Goal: Task Accomplishment & Management: Manage account settings

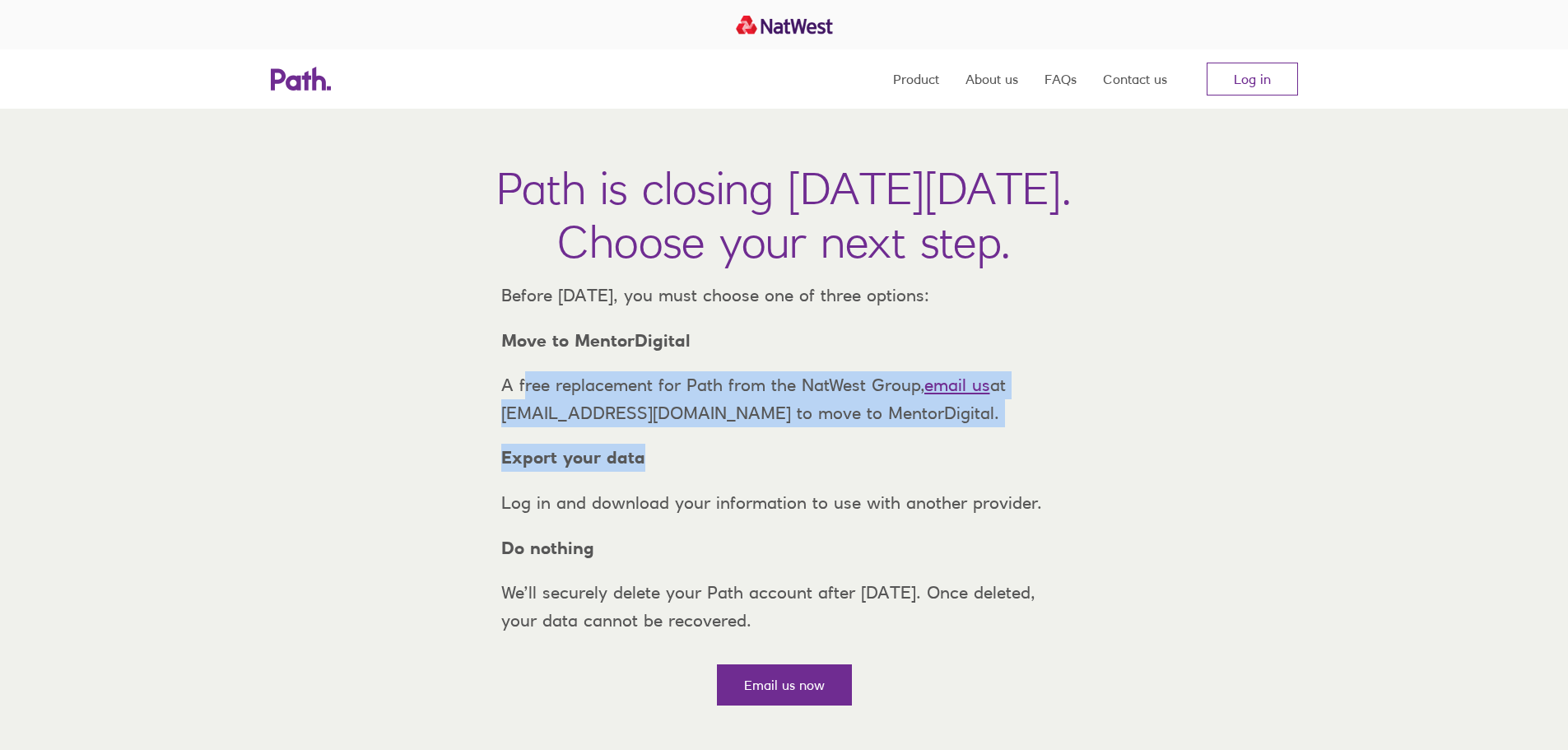
drag, startPoint x: 526, startPoint y: 420, endPoint x: 914, endPoint y: 460, distance: 390.1
click at [914, 460] on div "Before [DATE], you must choose one of three options: Move to MentorDigital A fr…" at bounding box center [784, 458] width 592 height 352
click at [822, 426] on p "A free replacement for Path from the NatWest Group, email us at support@path.co…" at bounding box center [784, 399] width 592 height 55
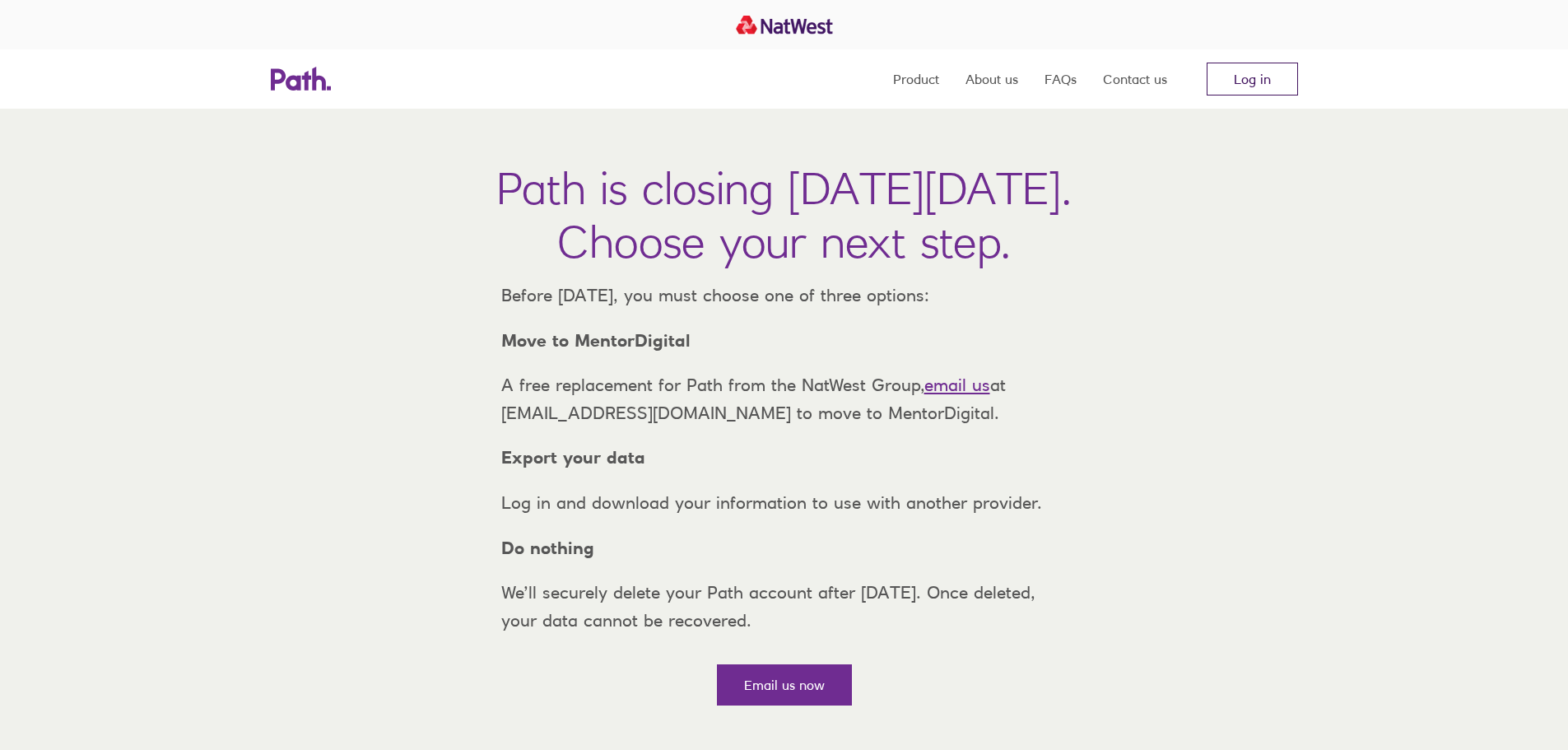
click at [1252, 76] on link "Log in" at bounding box center [1252, 79] width 91 height 33
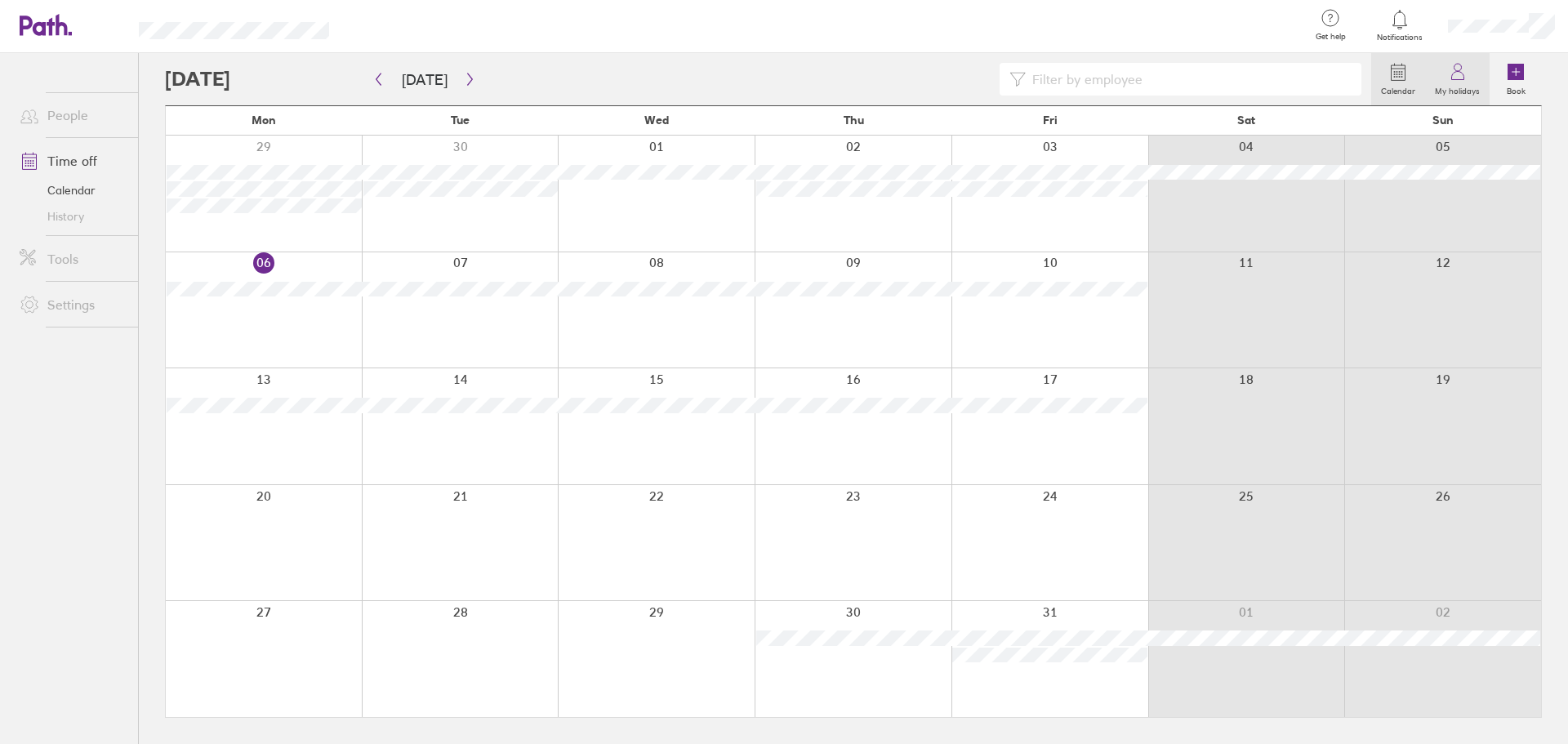
click at [1471, 83] on label "My holidays" at bounding box center [1457, 88] width 65 height 15
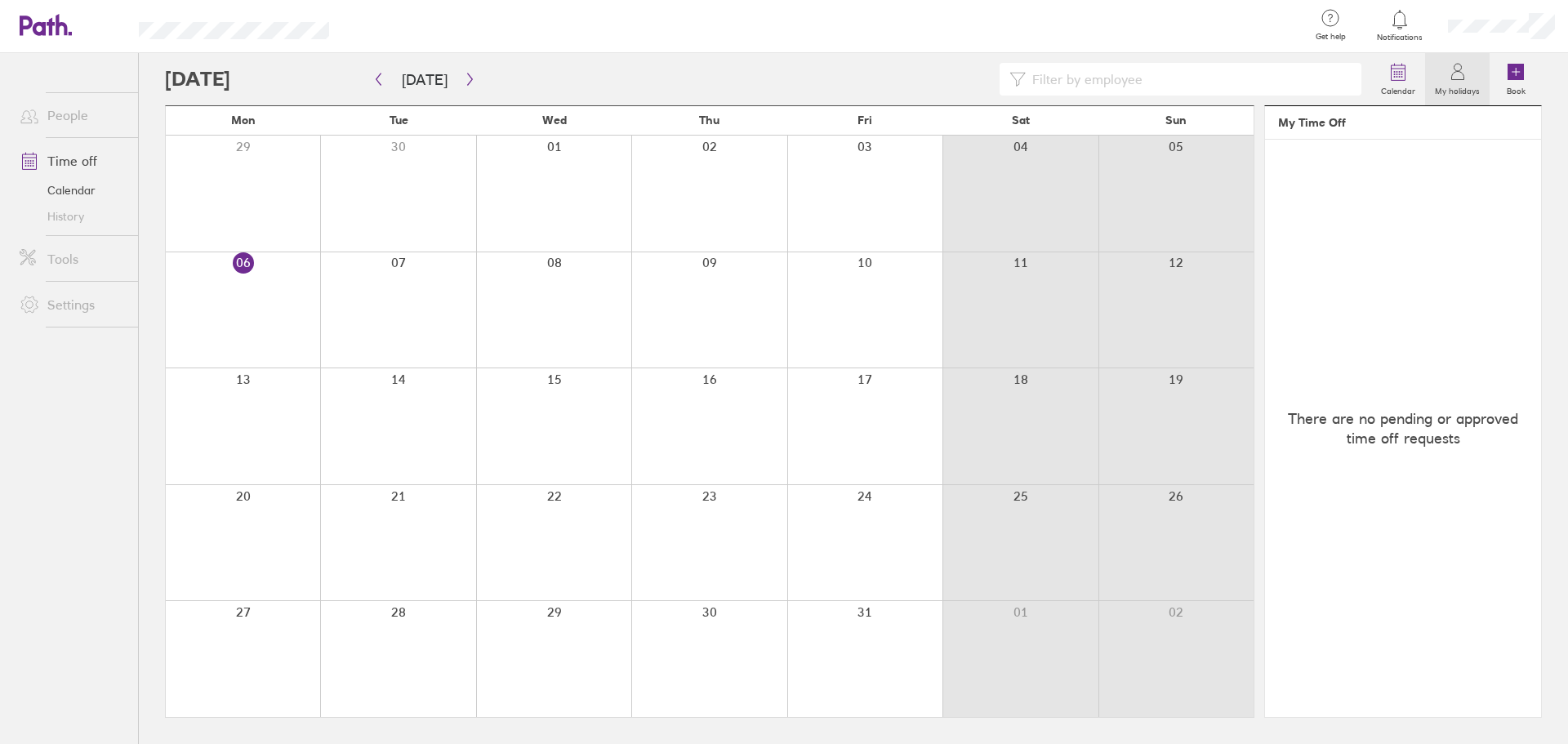
click at [1466, 83] on label "My holidays" at bounding box center [1457, 88] width 65 height 15
click at [61, 161] on link "Time off" at bounding box center [73, 161] width 132 height 33
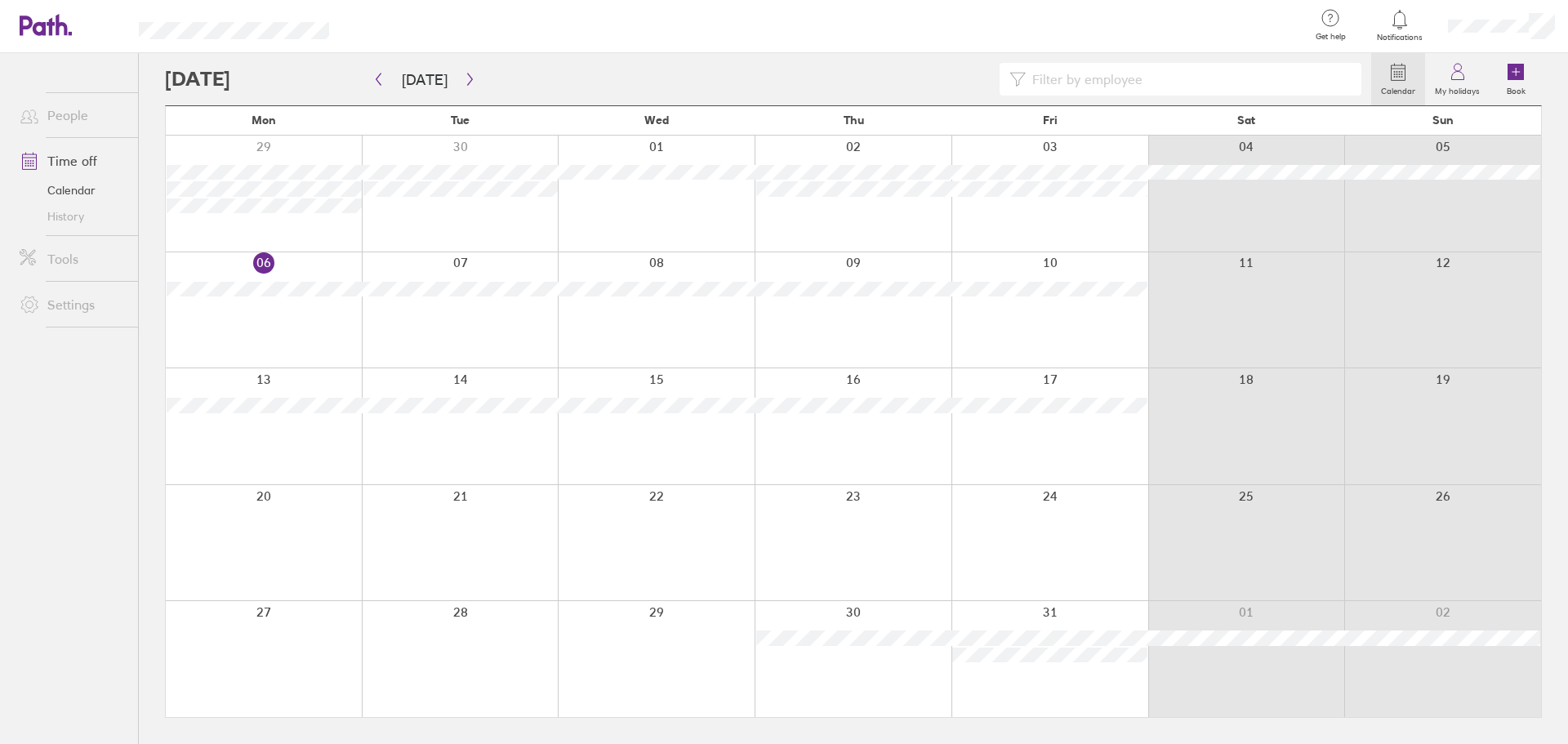
click at [433, 221] on div at bounding box center [460, 194] width 197 height 116
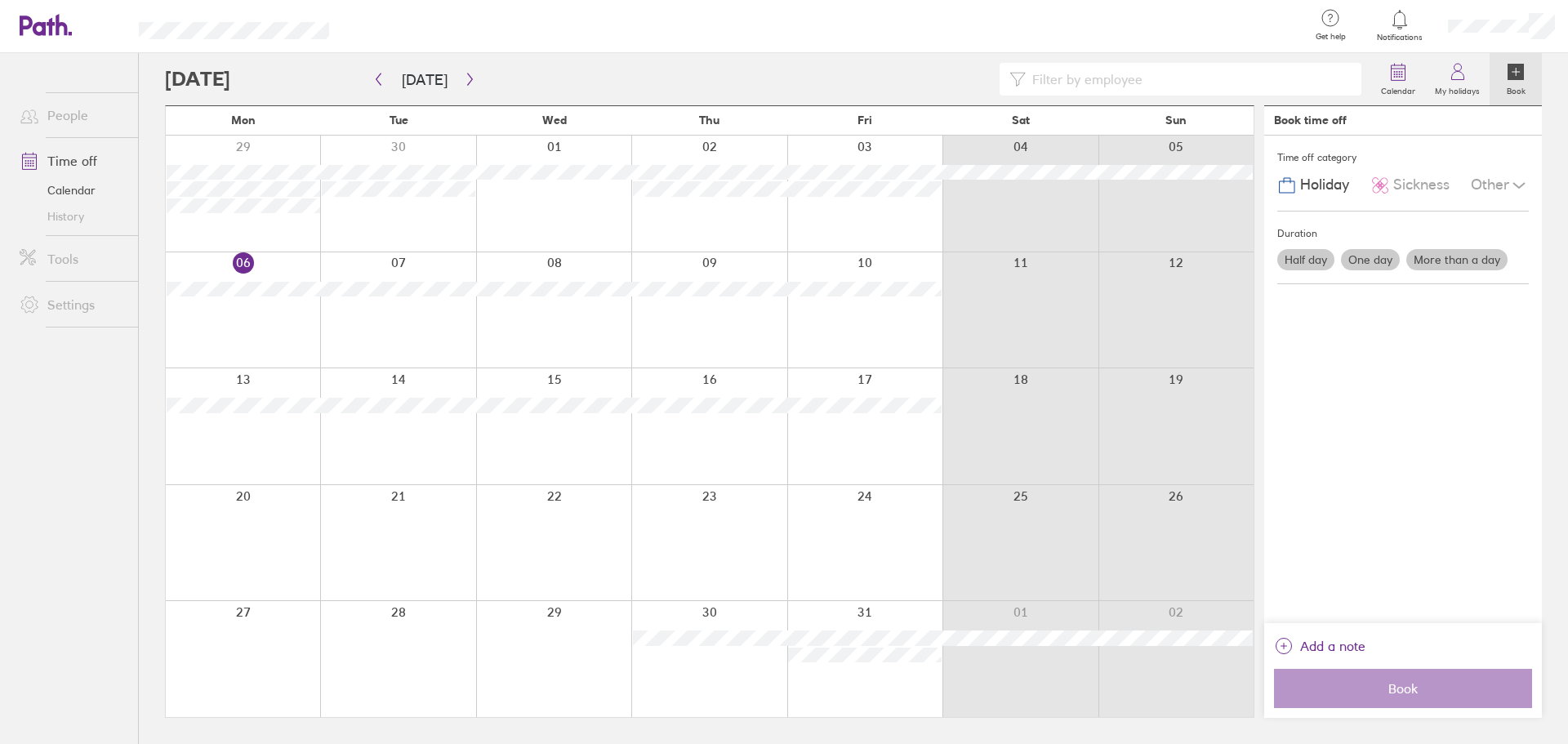
click at [433, 221] on div at bounding box center [398, 194] width 155 height 116
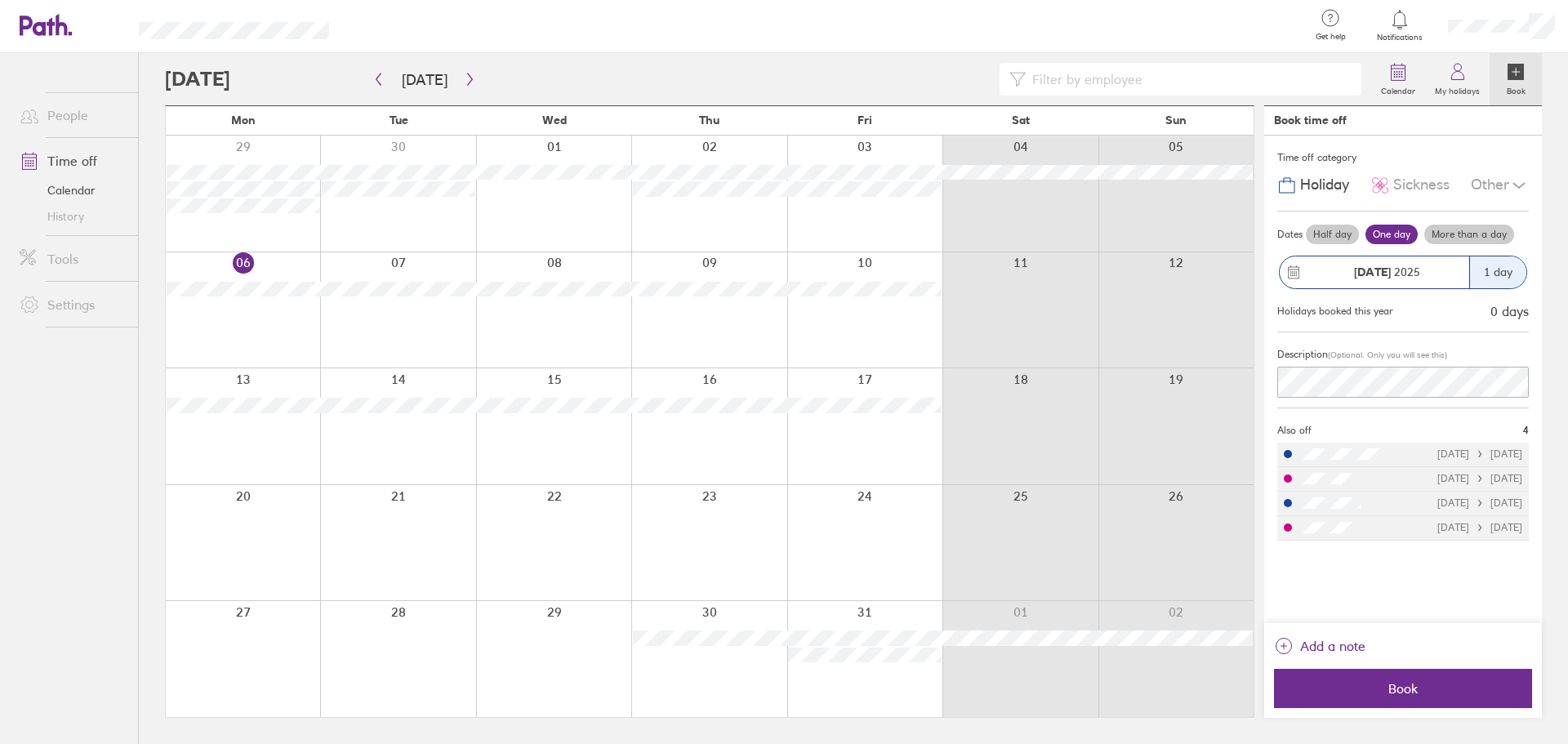
click at [66, 187] on link "Calendar" at bounding box center [73, 190] width 132 height 26
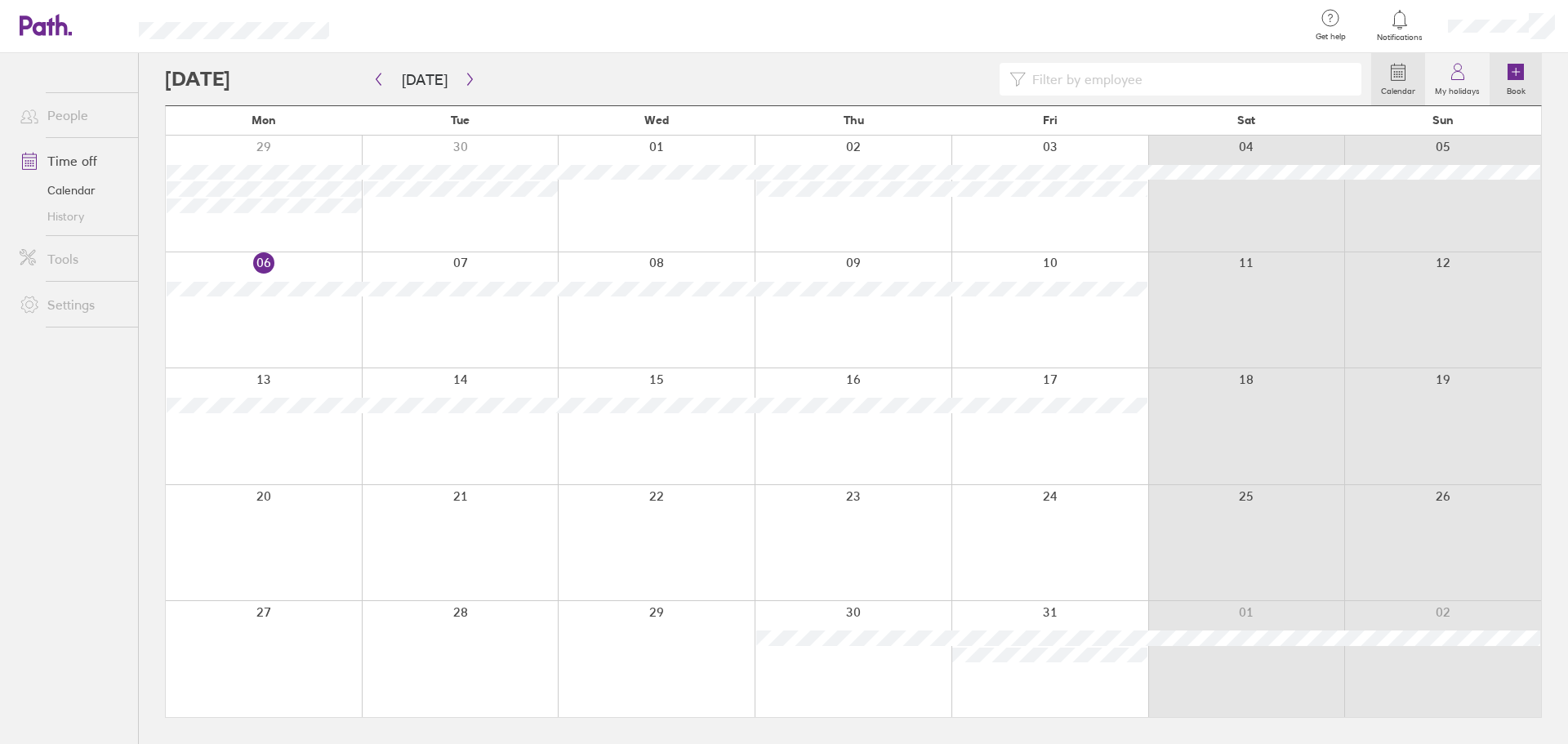
click at [1535, 75] on link "Book" at bounding box center [1516, 80] width 52 height 52
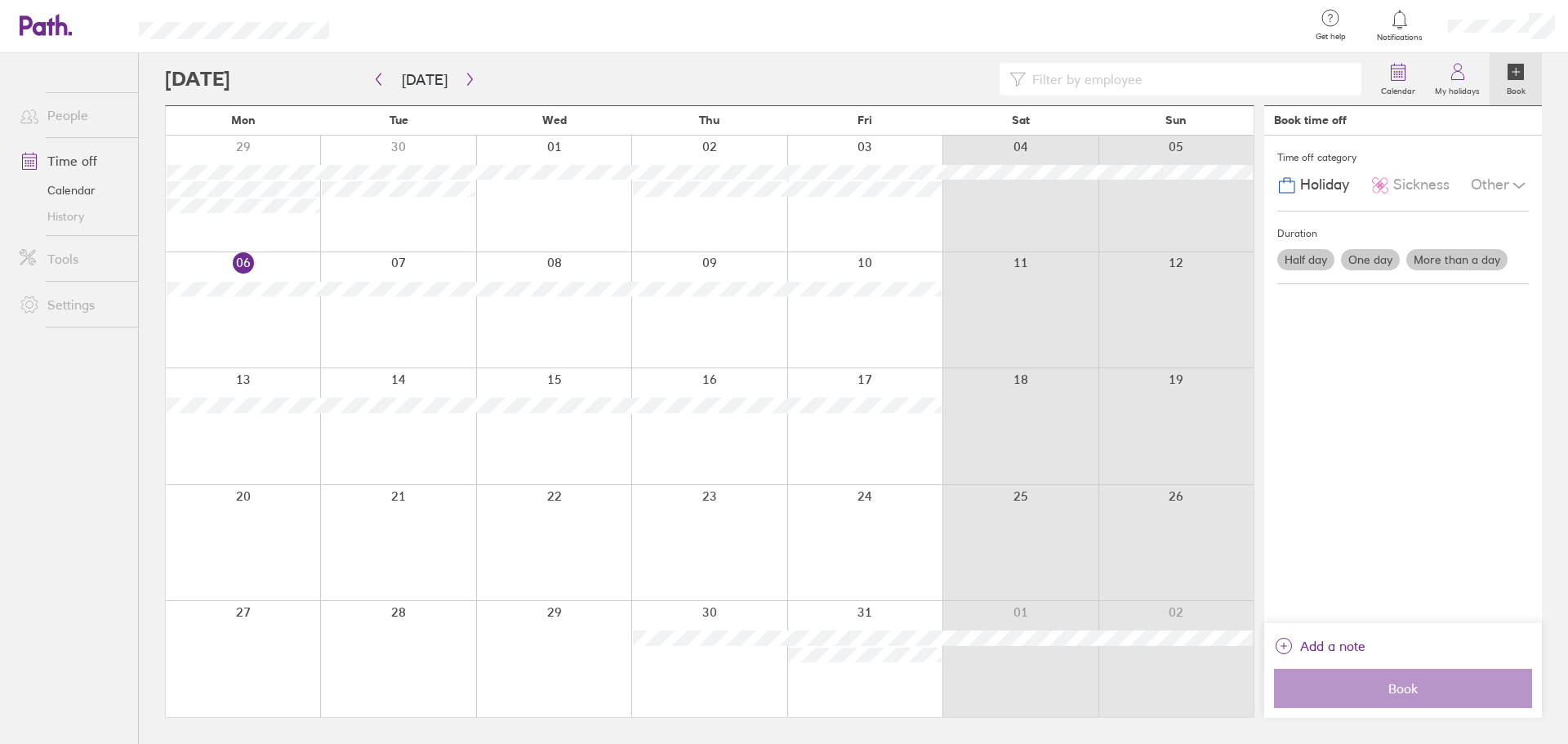
click at [1443, 256] on label "More than a day" at bounding box center [1456, 260] width 101 height 21
click at [0, 0] on input "More than a day" at bounding box center [0, 0] width 0 height 0
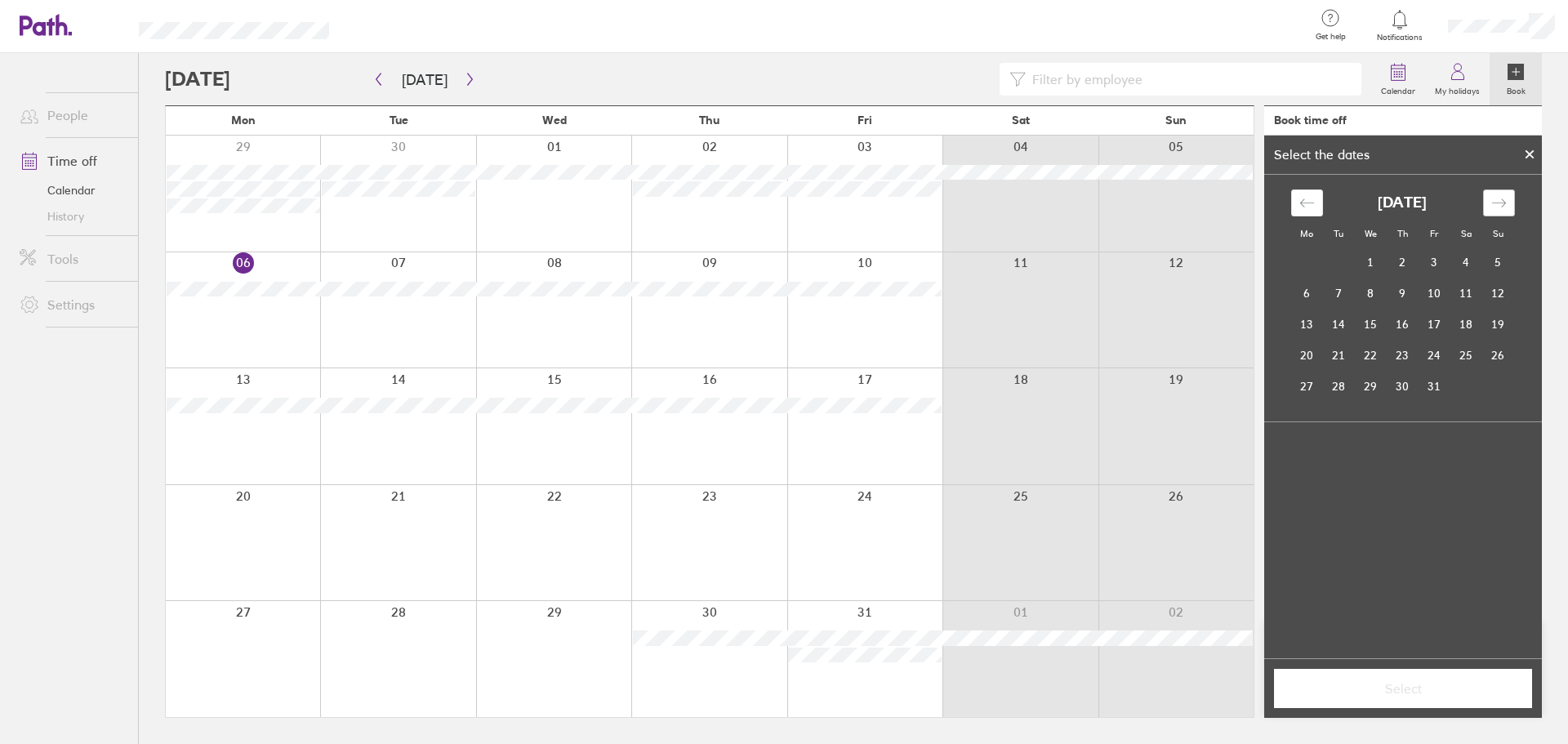
click at [1498, 199] on icon "Move forward to switch to the next month." at bounding box center [1499, 203] width 16 height 16
click at [1499, 205] on icon "Move forward to switch to the next month." at bounding box center [1499, 203] width 16 height 16
click at [1301, 262] on td "1" at bounding box center [1307, 263] width 32 height 31
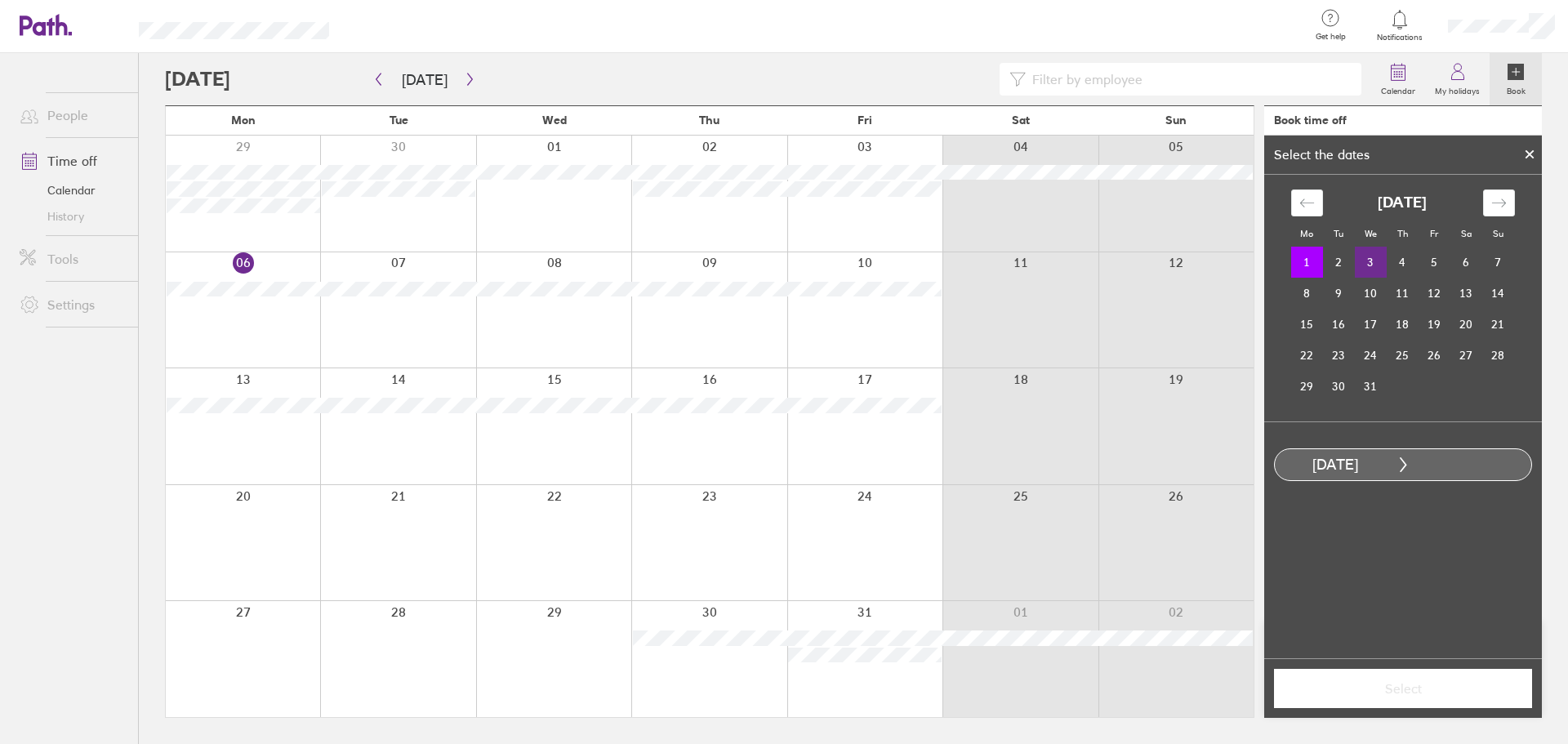
click at [1369, 256] on td "3" at bounding box center [1370, 262] width 32 height 31
click at [1402, 685] on span "Select" at bounding box center [1403, 688] width 236 height 15
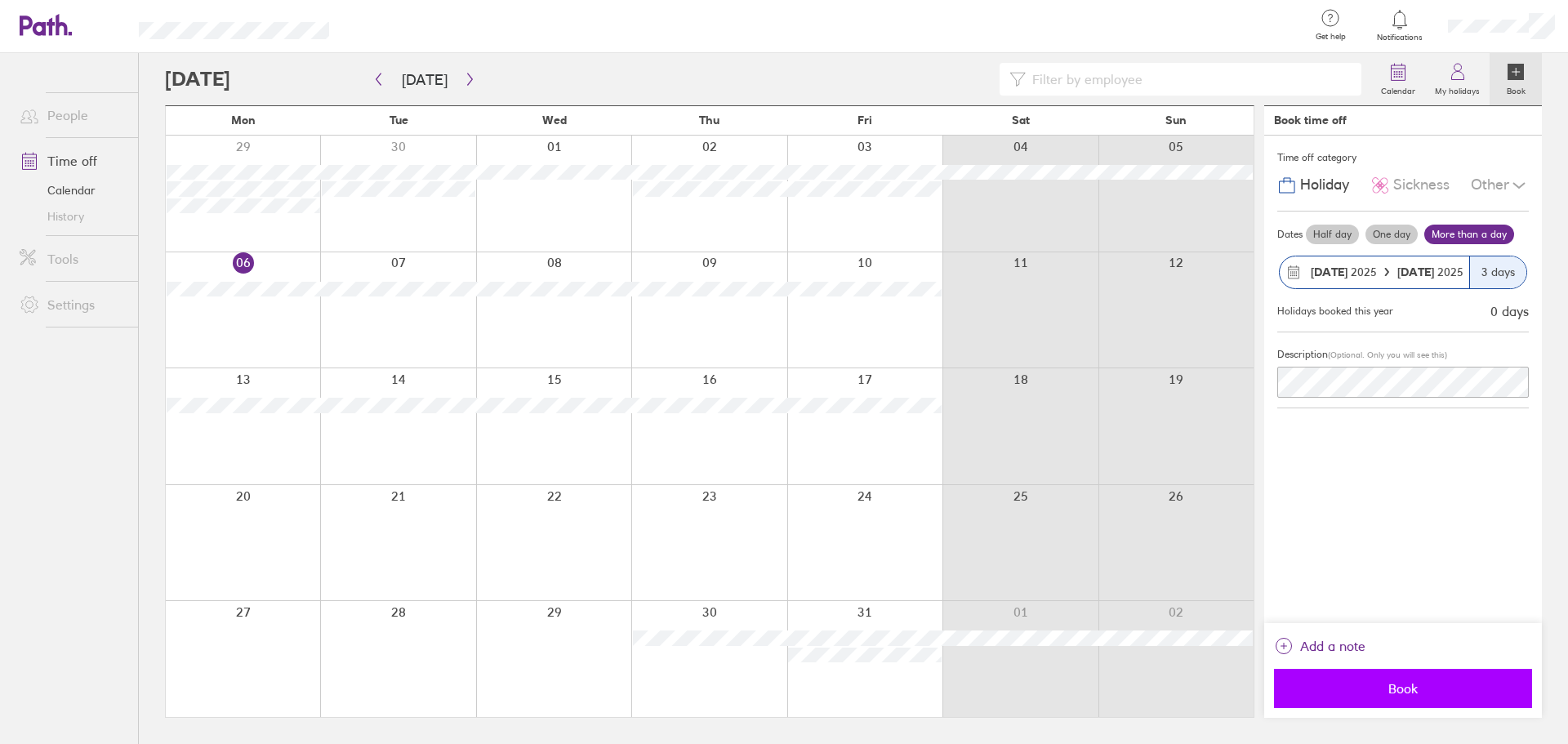
click at [1409, 688] on span "Book" at bounding box center [1403, 688] width 236 height 15
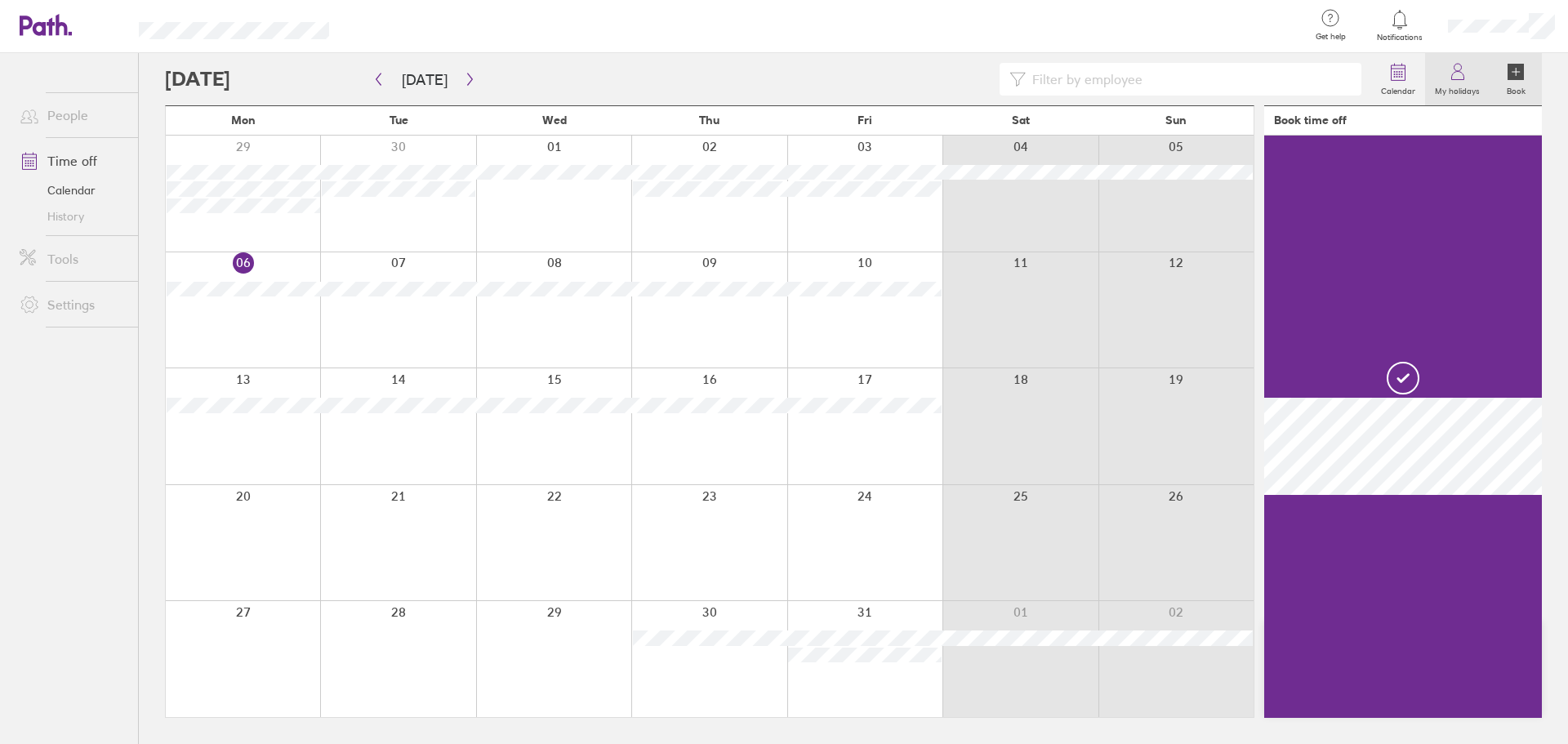
click at [1467, 81] on icon at bounding box center [1457, 72] width 19 height 19
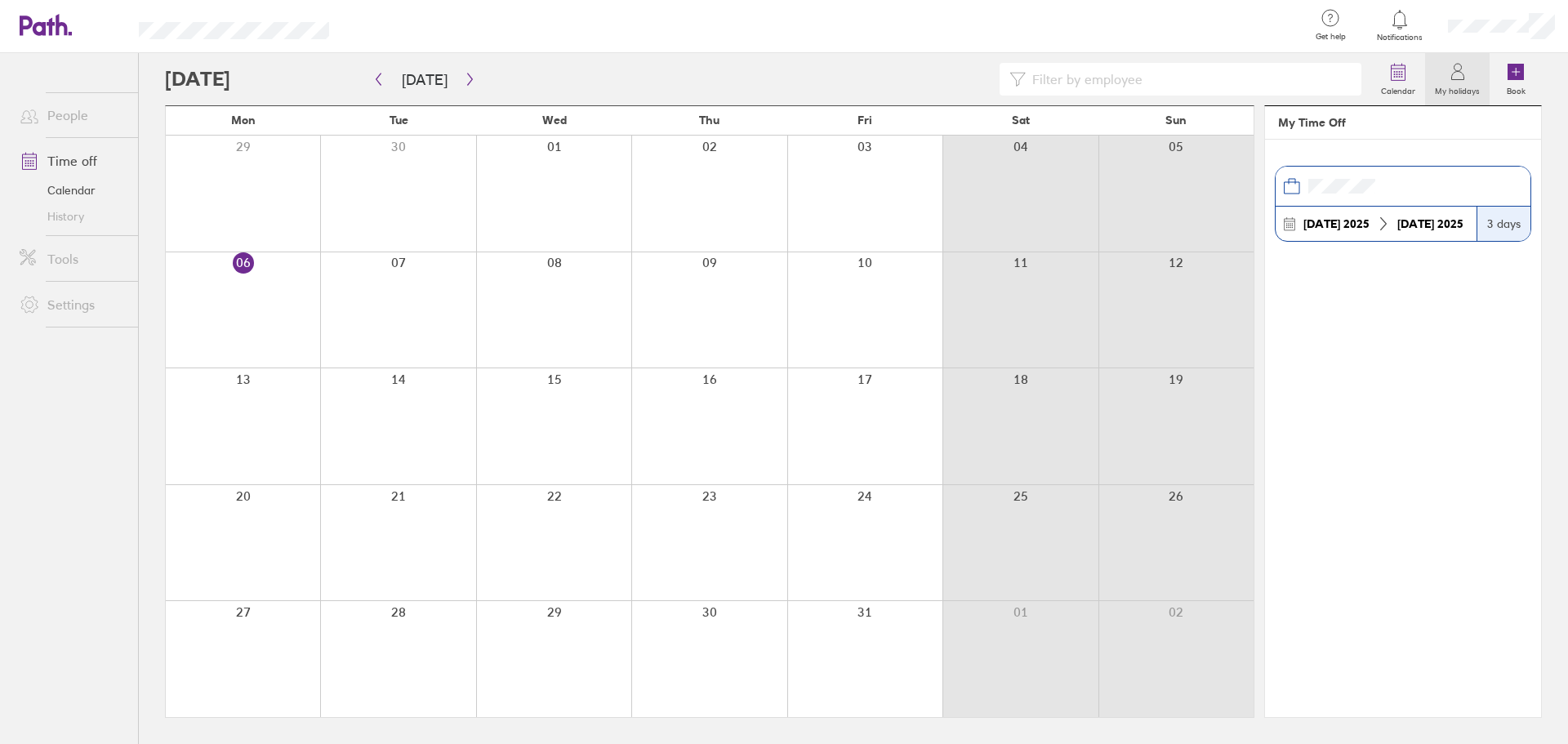
click at [1386, 192] on header at bounding box center [1403, 186] width 255 height 40
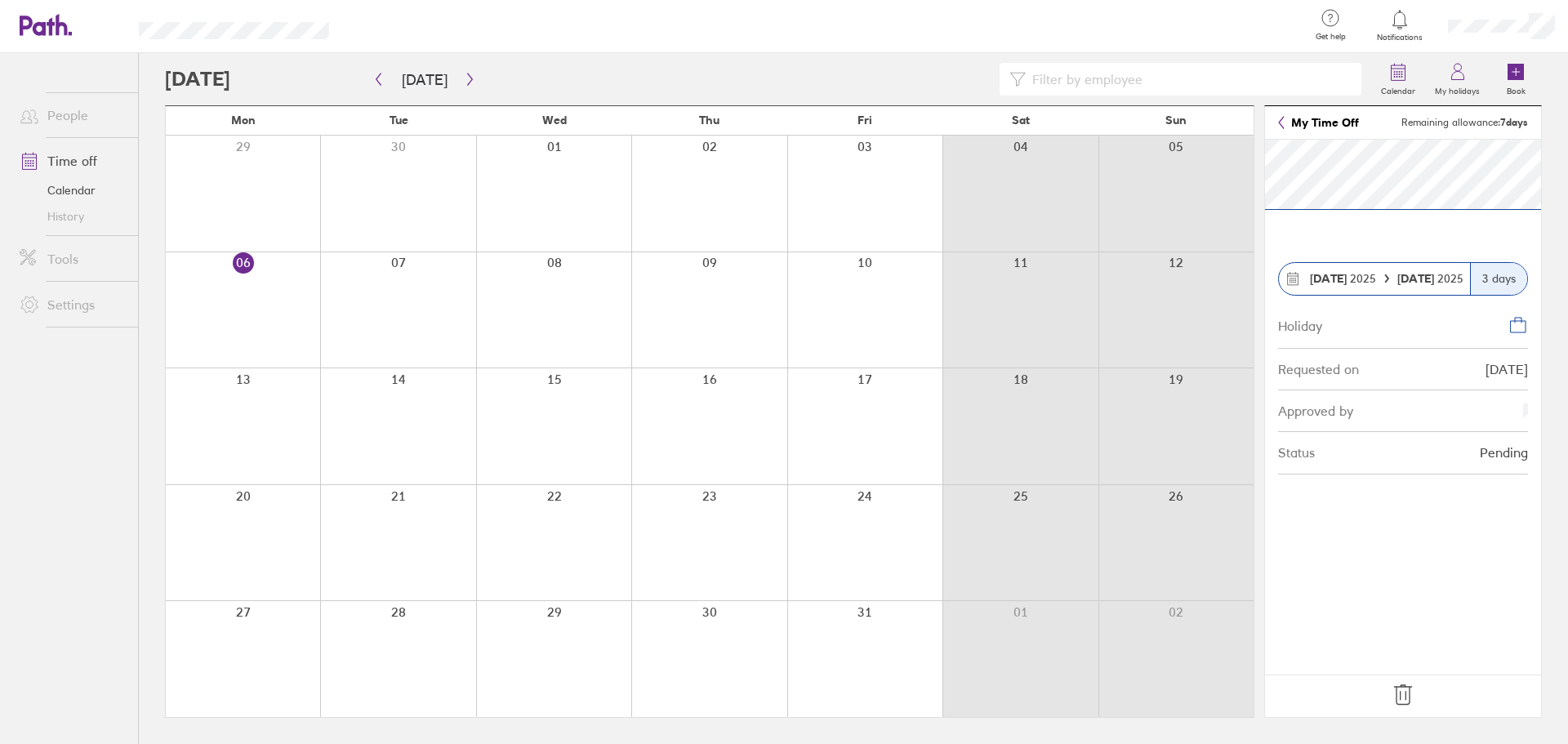
click at [1289, 124] on link "My Time Off" at bounding box center [1318, 122] width 80 height 13
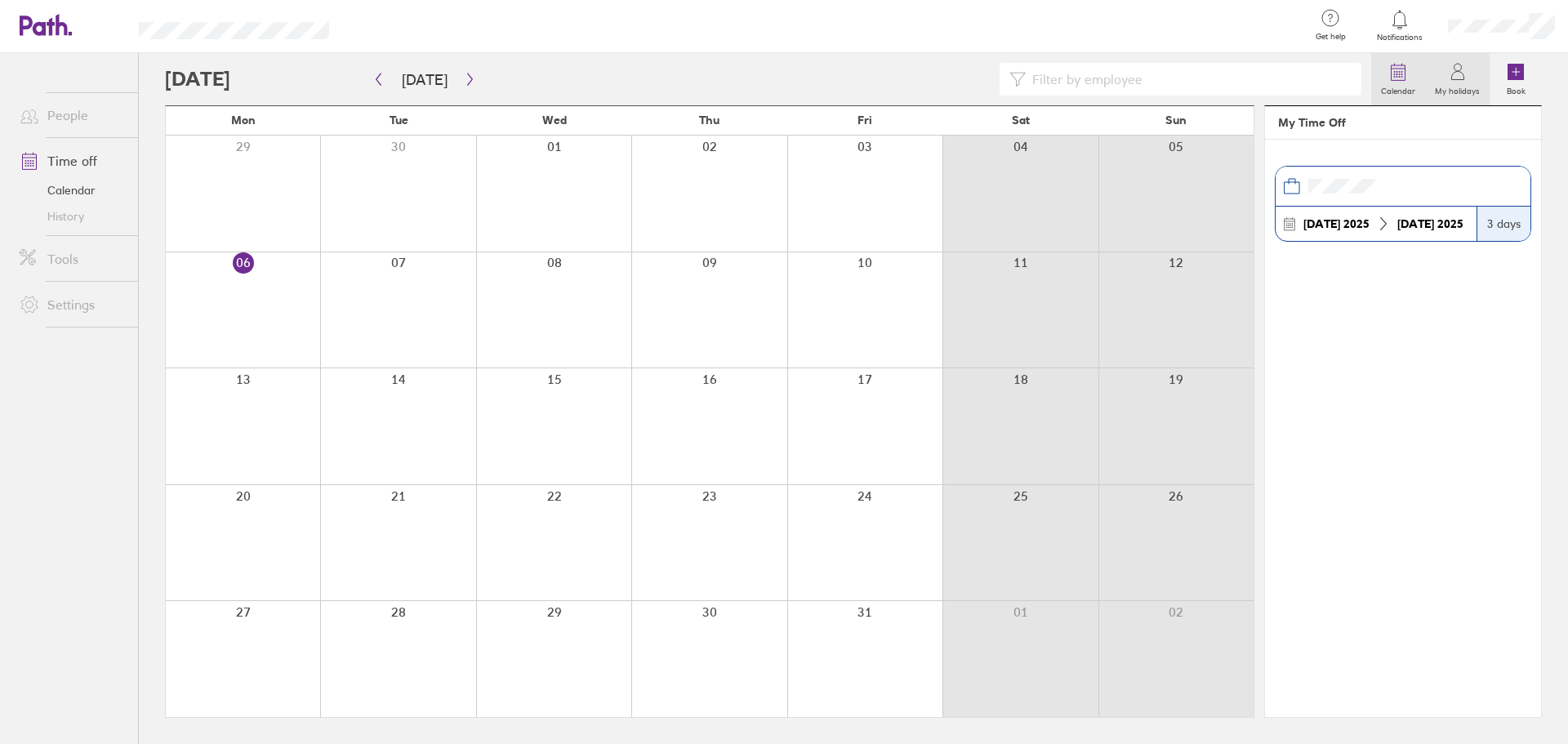
click at [1411, 89] on label "Calendar" at bounding box center [1398, 88] width 54 height 15
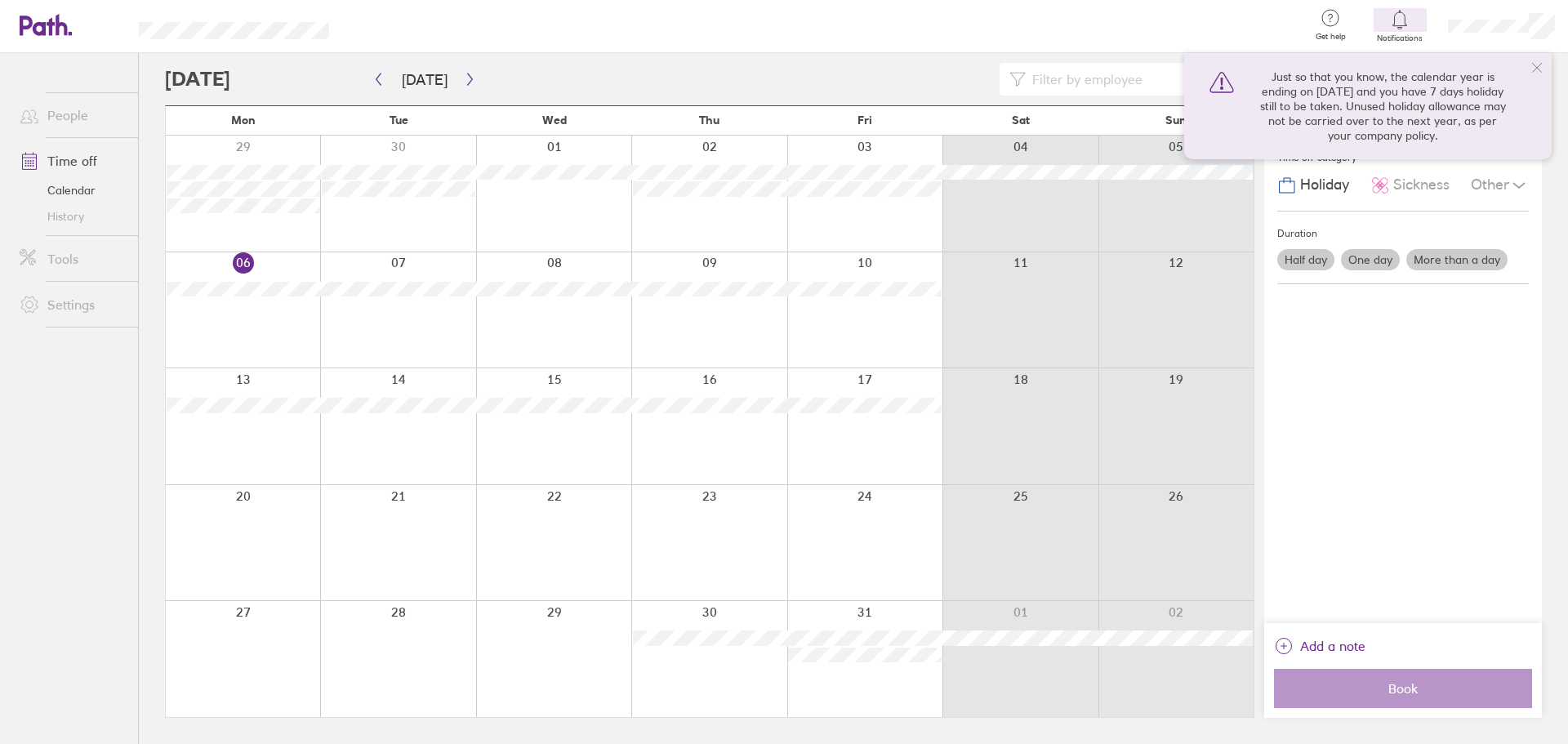
click at [1531, 69] on icon at bounding box center [1536, 67] width 13 height 13
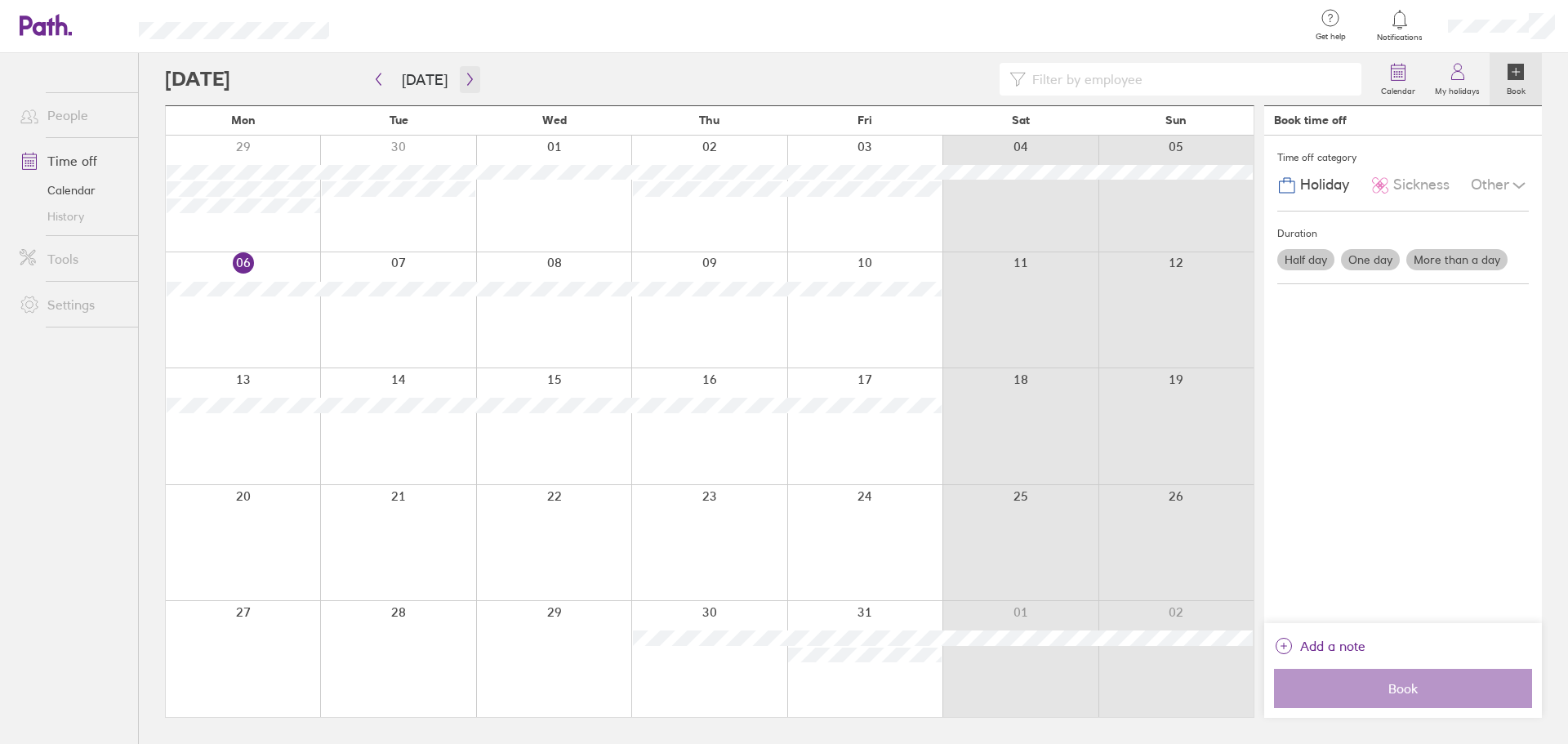
click at [464, 75] on icon "button" at bounding box center [469, 79] width 13 height 13
click at [466, 77] on icon "button" at bounding box center [469, 79] width 13 height 13
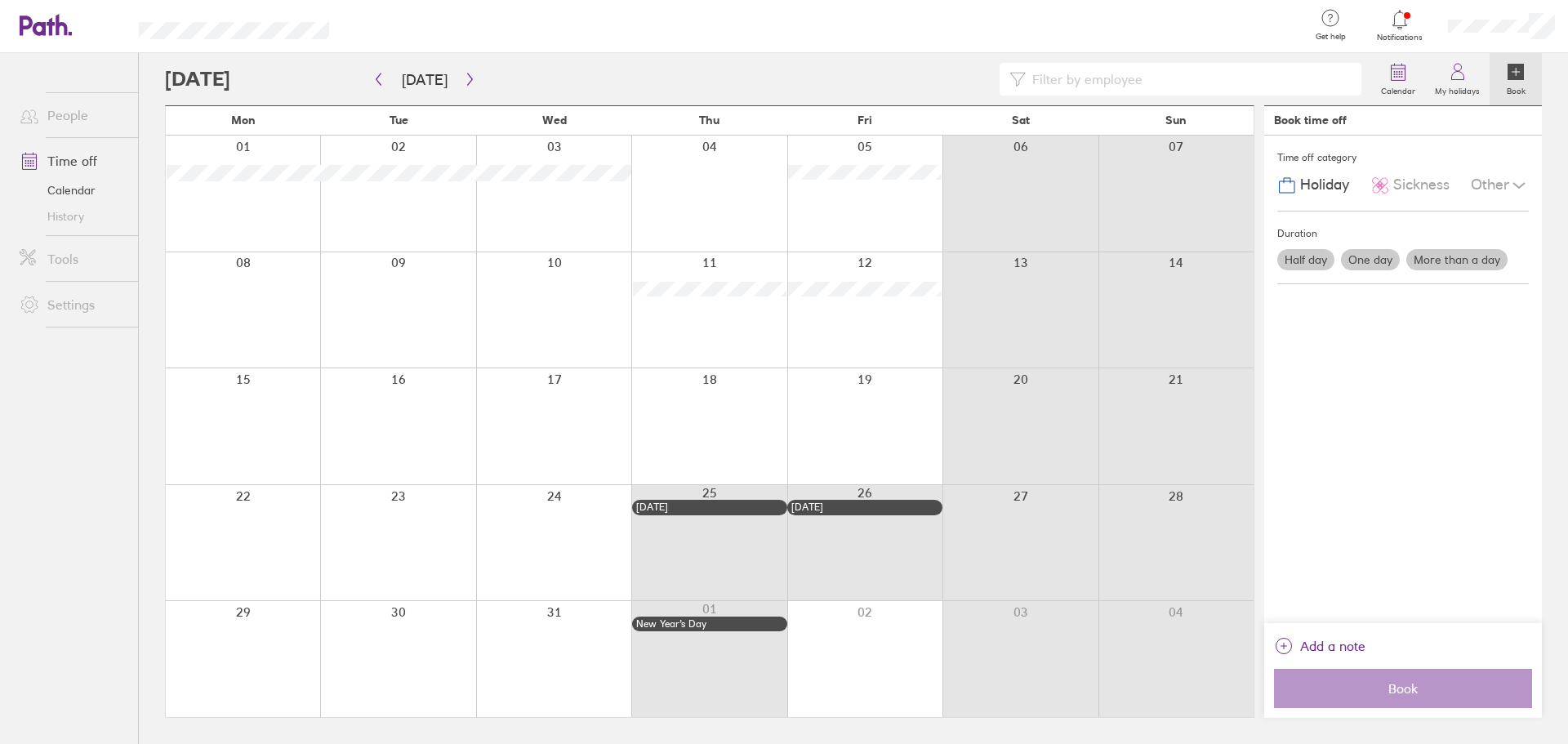
click at [70, 166] on link "Time off" at bounding box center [73, 161] width 132 height 33
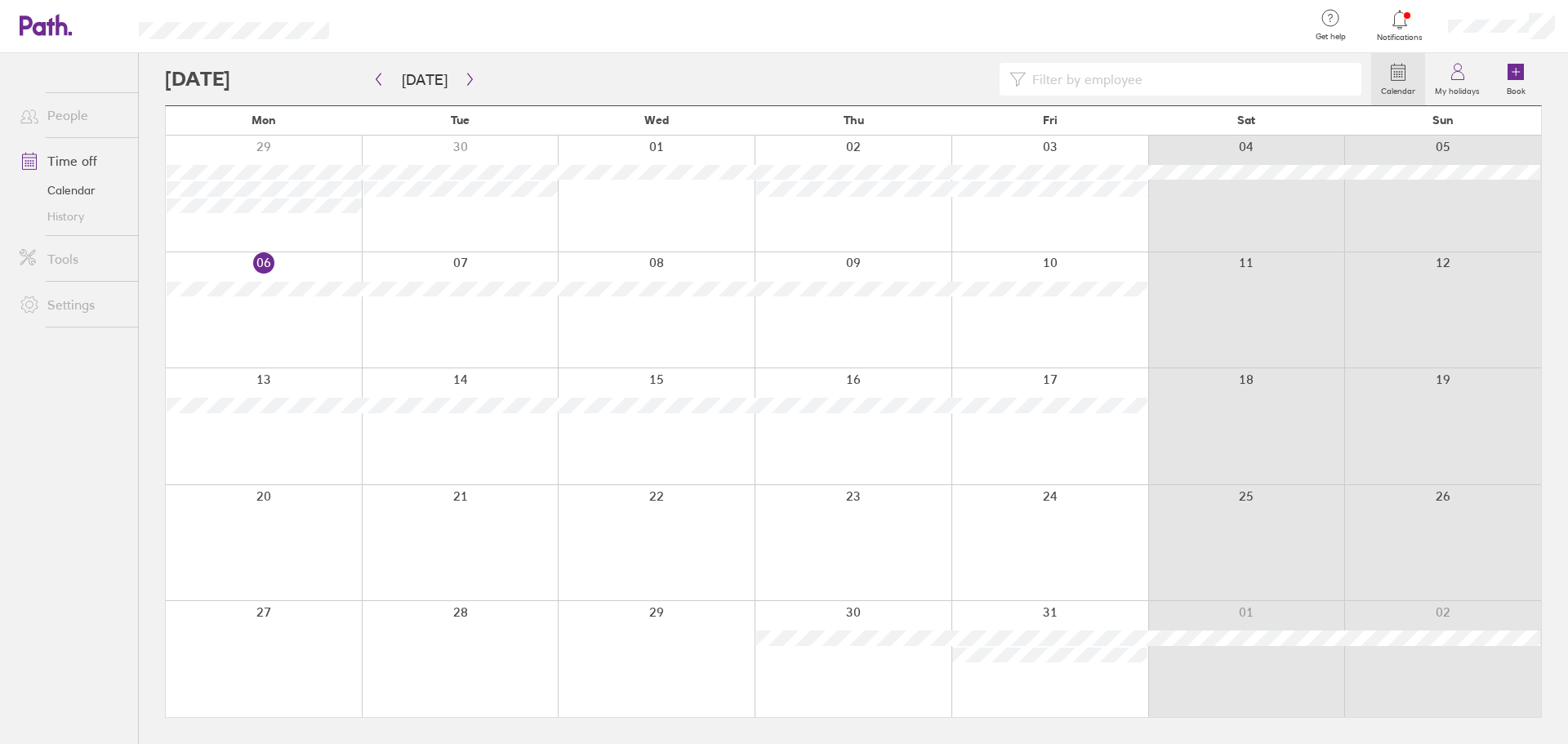
click at [1415, 22] on div at bounding box center [1400, 19] width 53 height 23
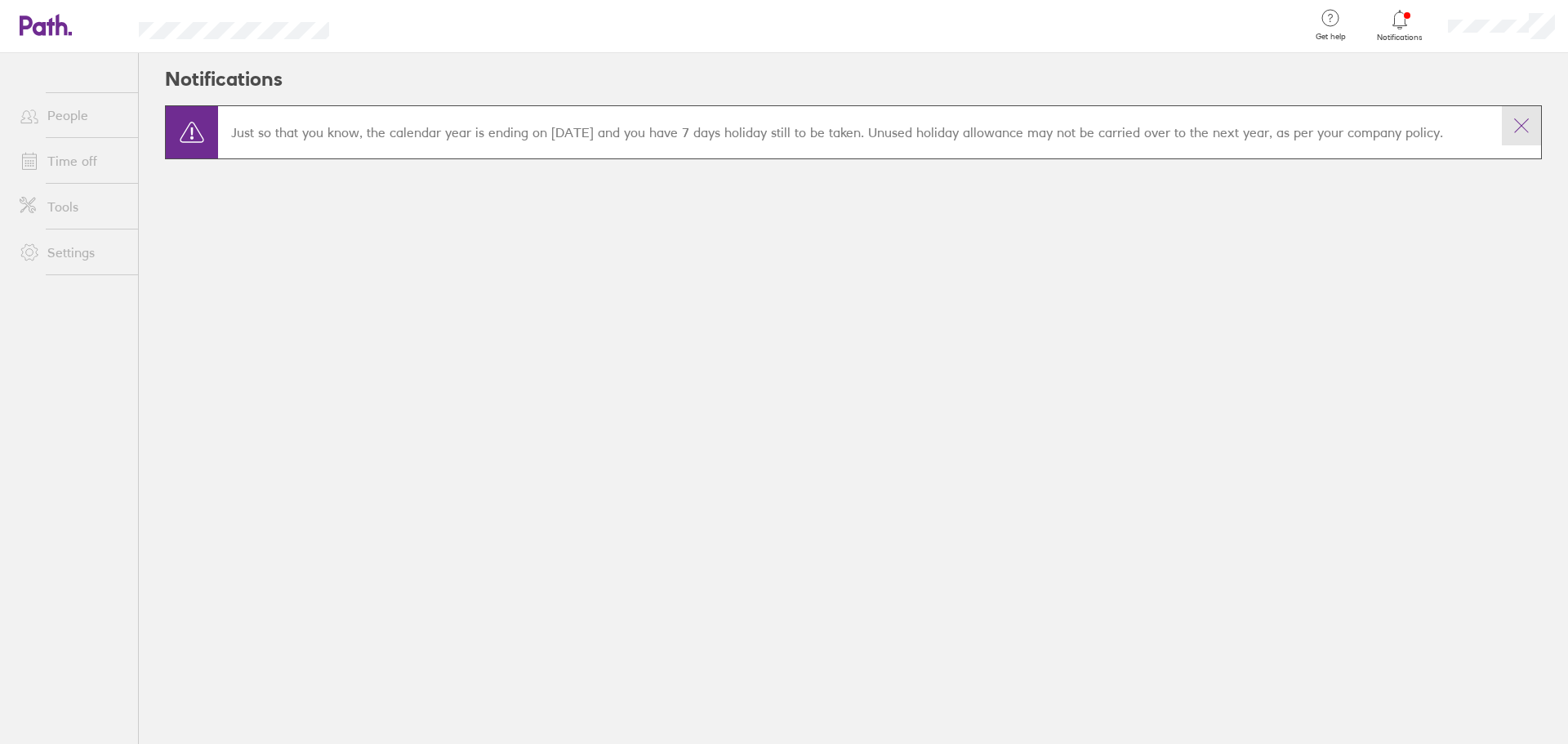
click at [1524, 122] on icon at bounding box center [1521, 126] width 19 height 19
